Goal: Find specific page/section: Find specific page/section

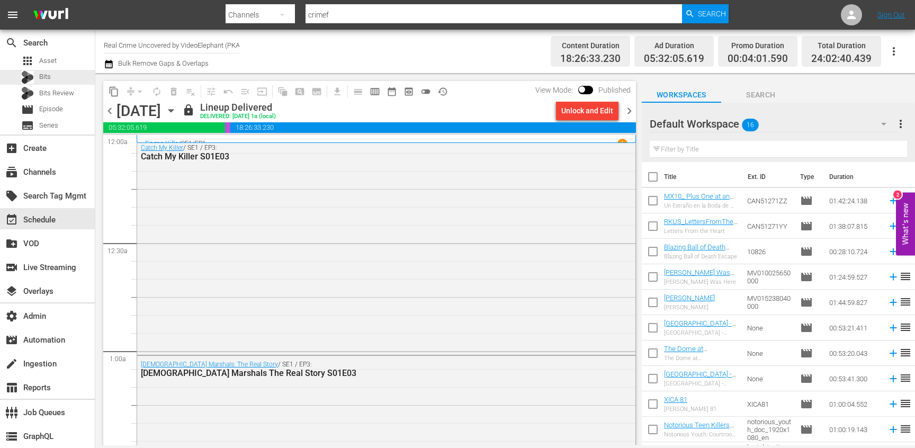
scroll to position [3964, 0]
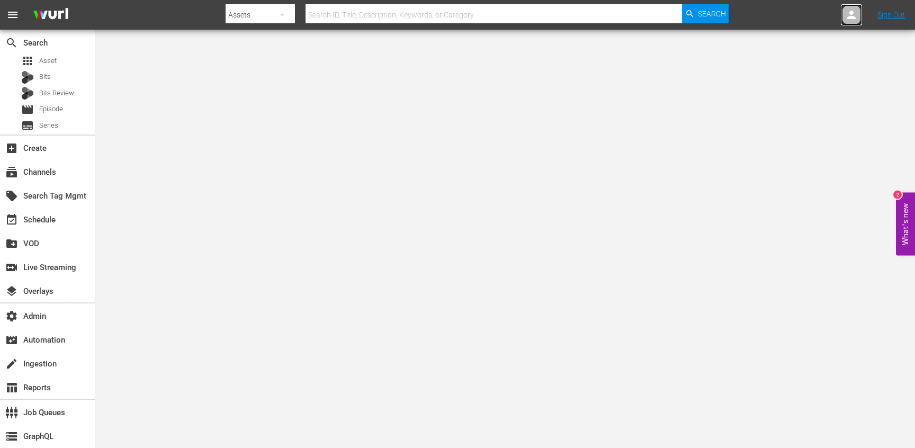
click at [846, 15] on icon at bounding box center [851, 14] width 13 height 13
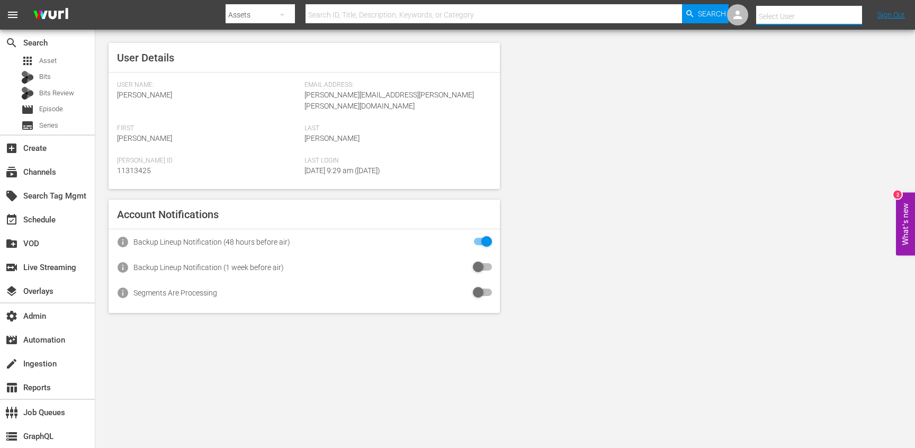
click at [772, 14] on input "text" at bounding box center [824, 16] width 136 height 25
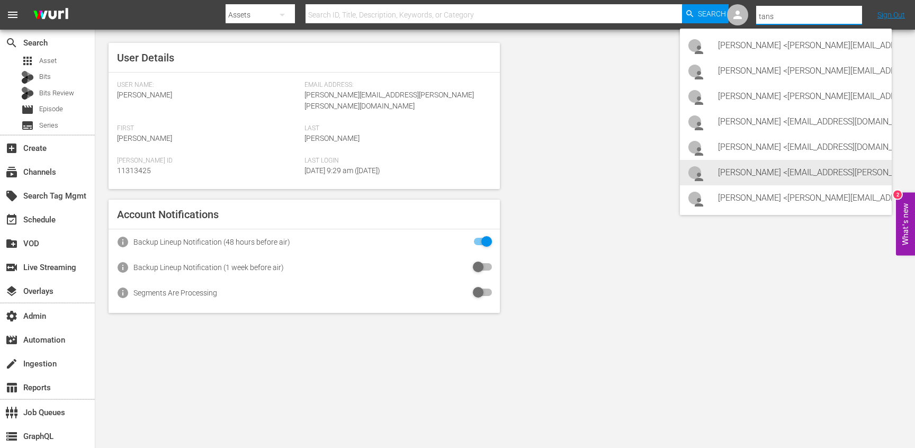
click at [751, 178] on div "Tansye Pavey <tansye.pavey@wurl.com>" at bounding box center [800, 172] width 165 height 25
type input "Tansye Pavey (11312940)"
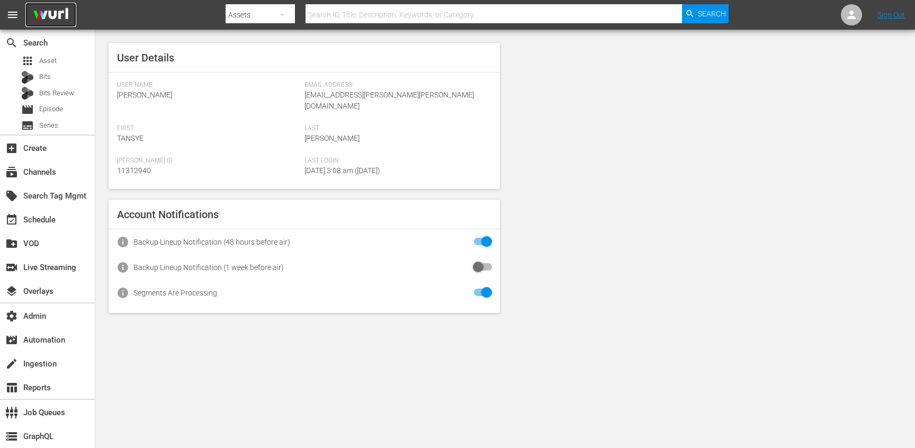
click at [52, 21] on img at bounding box center [50, 15] width 51 height 25
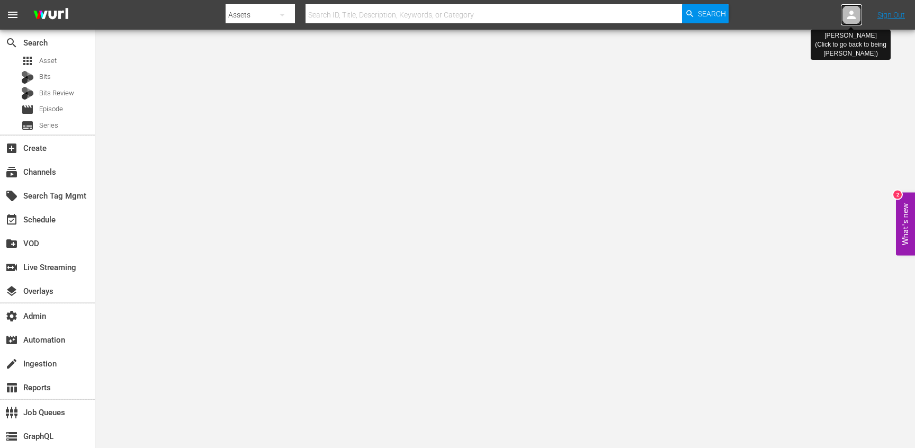
click at [853, 17] on icon at bounding box center [851, 15] width 8 height 8
